Goal: Transaction & Acquisition: Purchase product/service

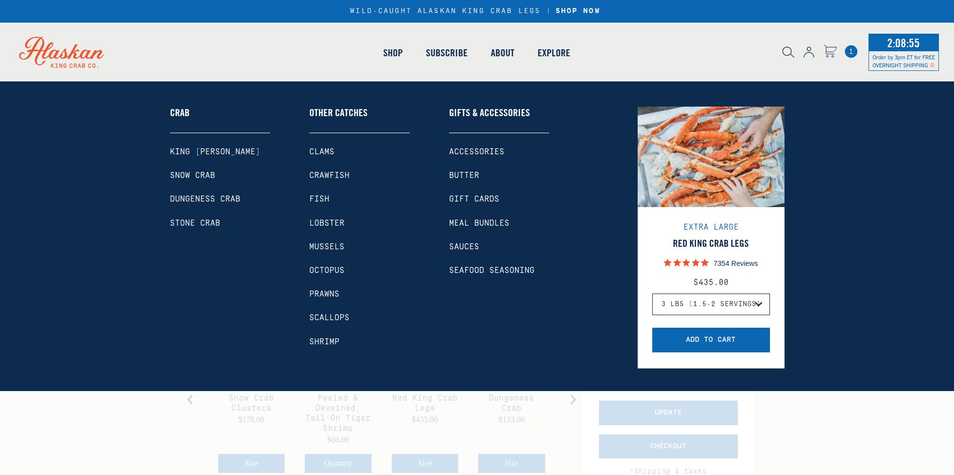
click at [198, 196] on link "Dungeness Crab" at bounding box center [220, 200] width 101 height 10
